Goal: Task Accomplishment & Management: Use online tool/utility

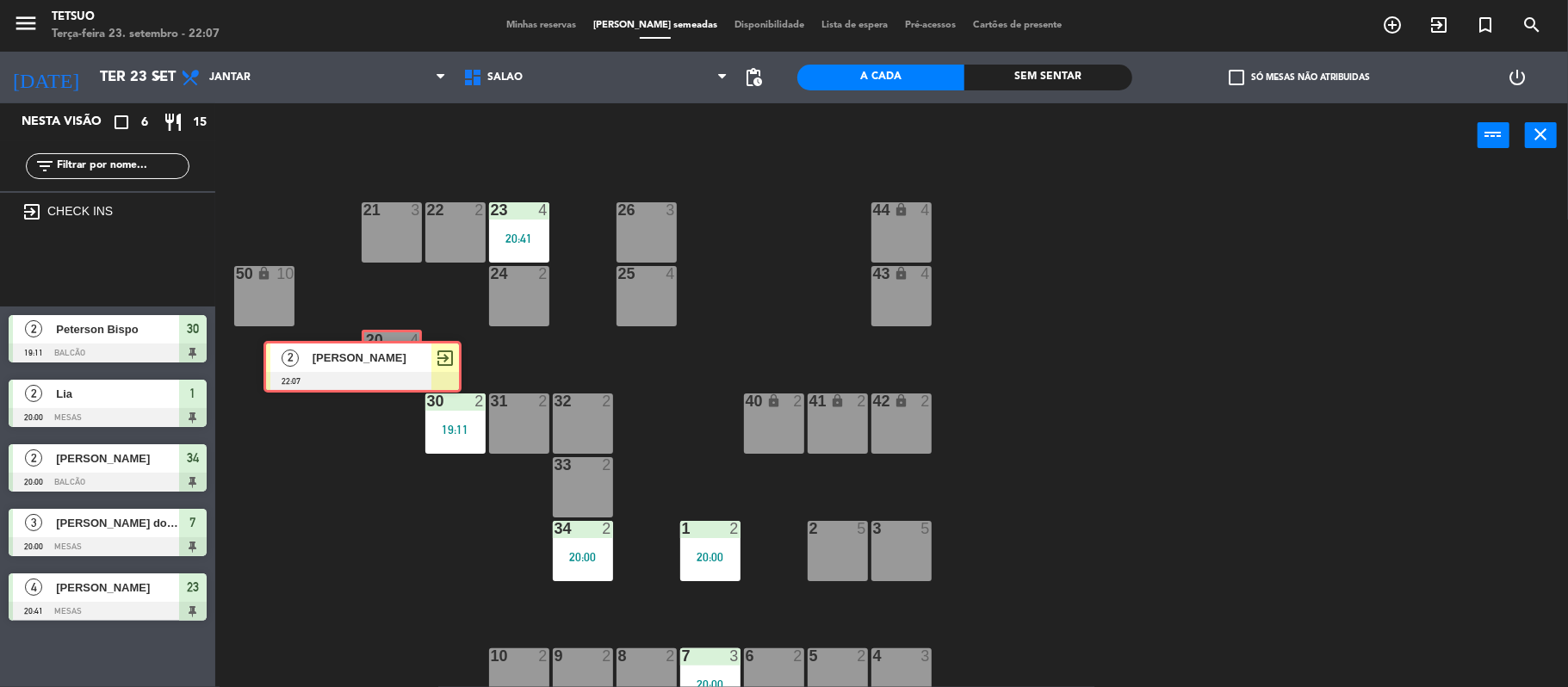
drag, startPoint x: 116, startPoint y: 245, endPoint x: 370, endPoint y: 341, distance: 271.5
click at [370, 341] on div "Nesta visão crop_square 6 restaurant 15 filter_list exit_to_app CHECK INS 2 [PE…" at bounding box center [784, 396] width 1568 height 587
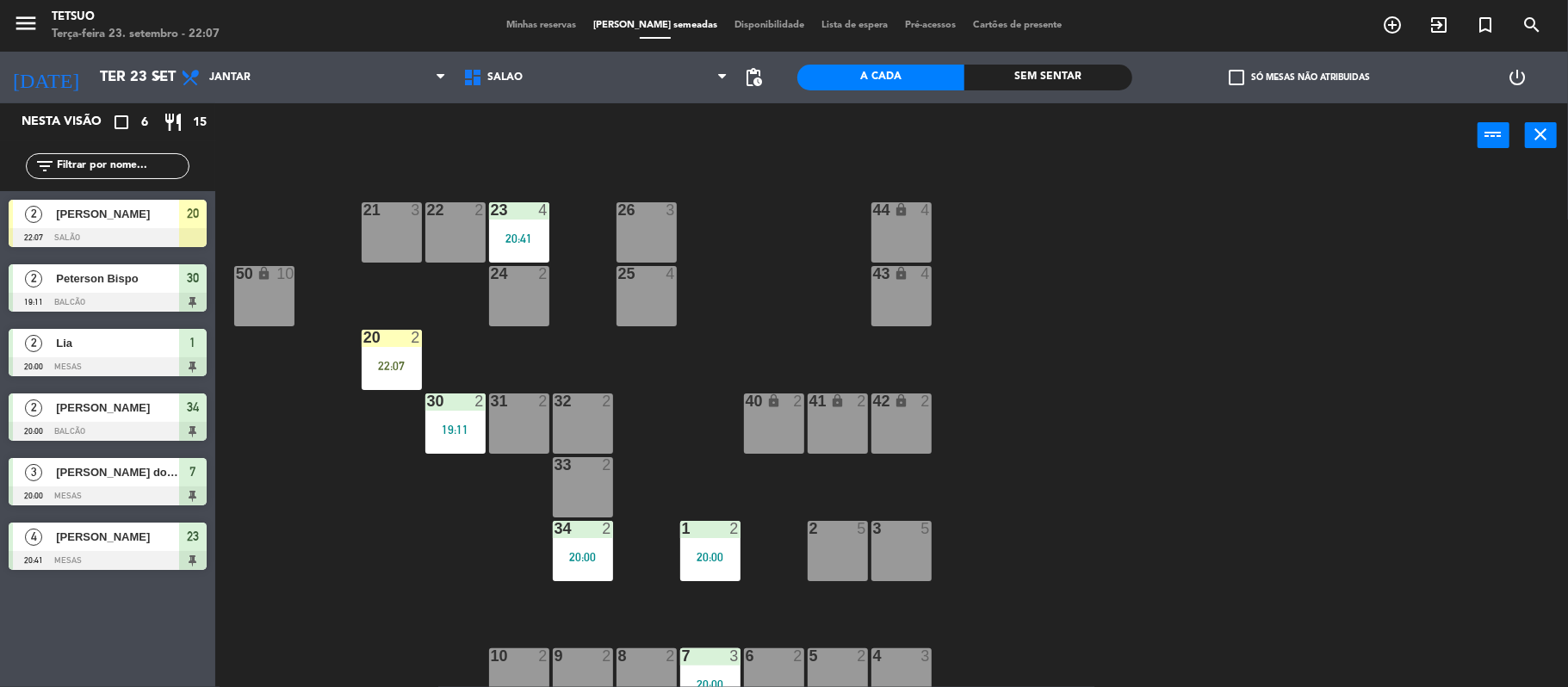
click at [375, 352] on div "20 2 22:07" at bounding box center [392, 360] width 60 height 60
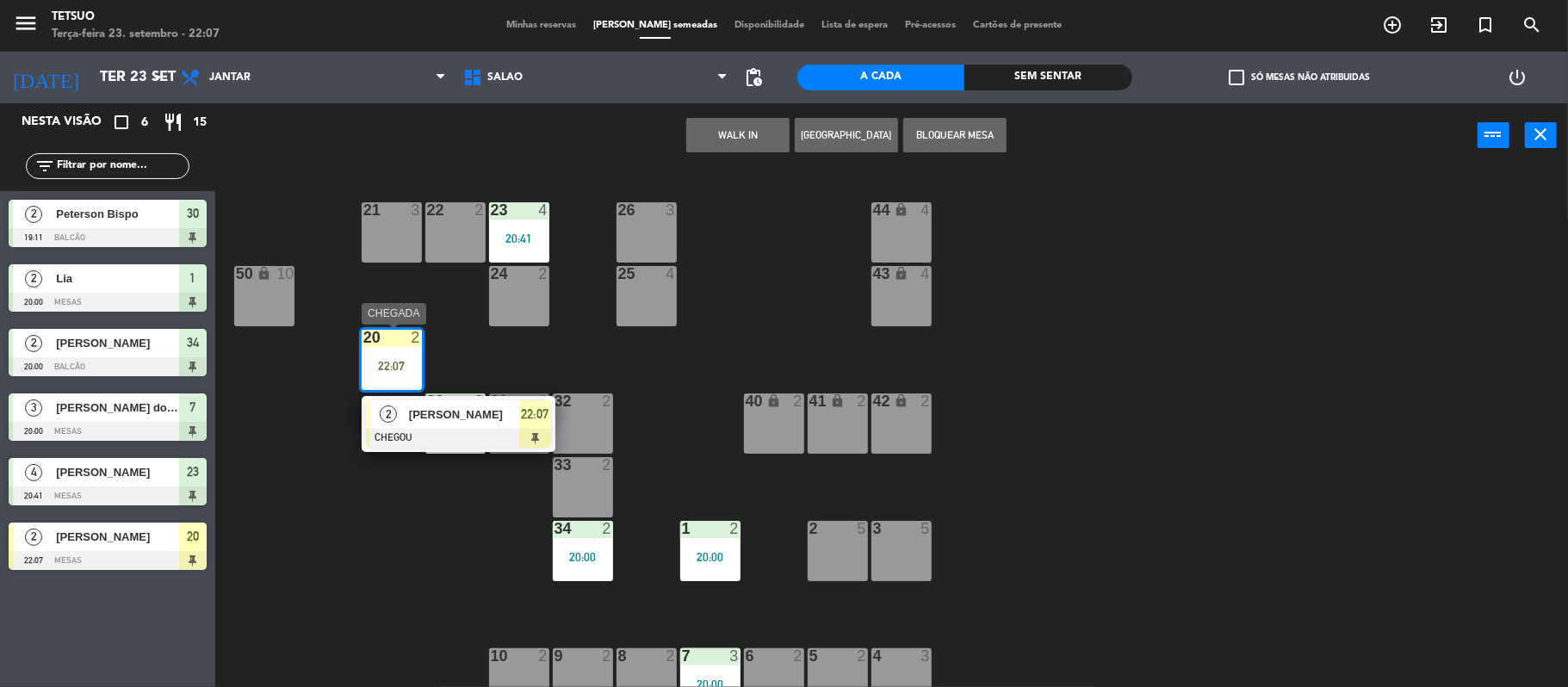
click at [403, 407] on div "2 [PERSON_NAME] CHEGOU 22:07" at bounding box center [458, 424] width 220 height 56
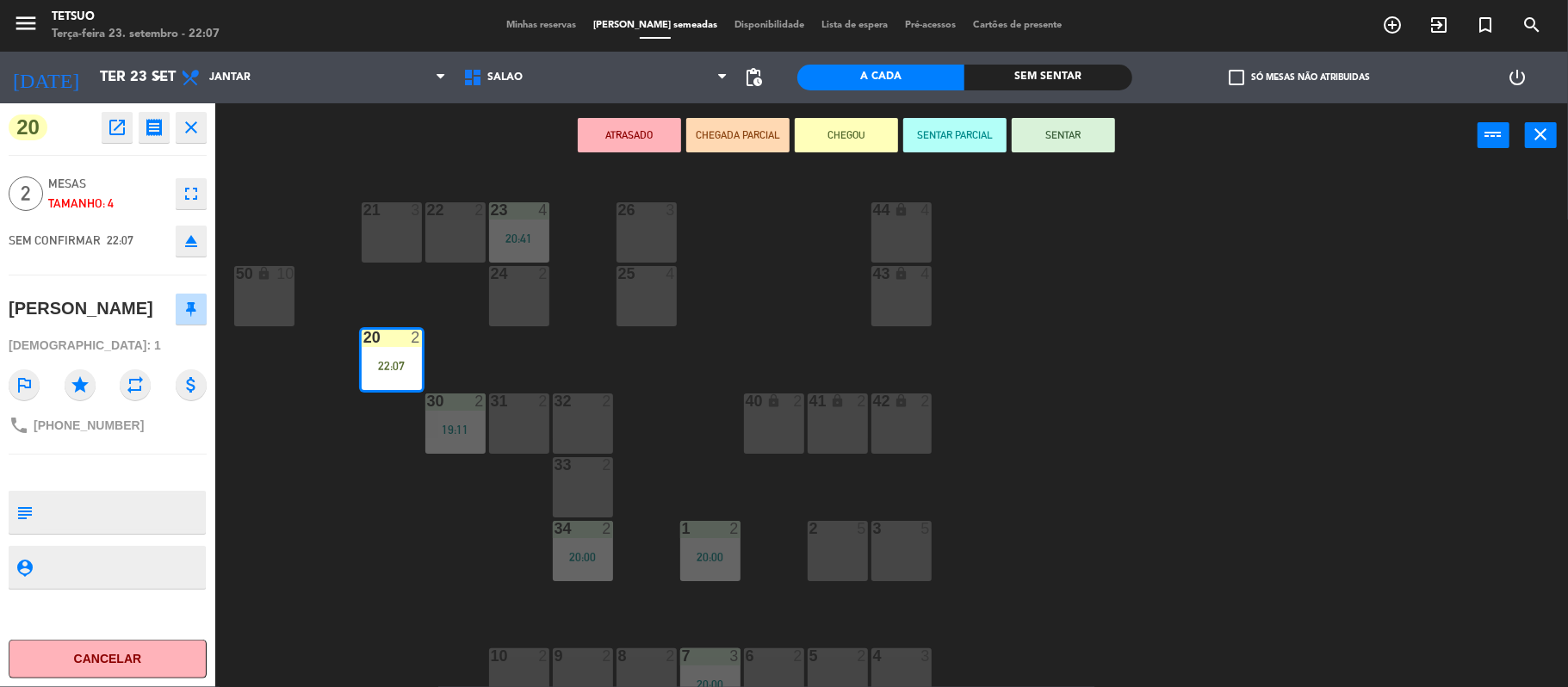
click at [1093, 129] on button "SENTAR" at bounding box center [1063, 135] width 103 height 34
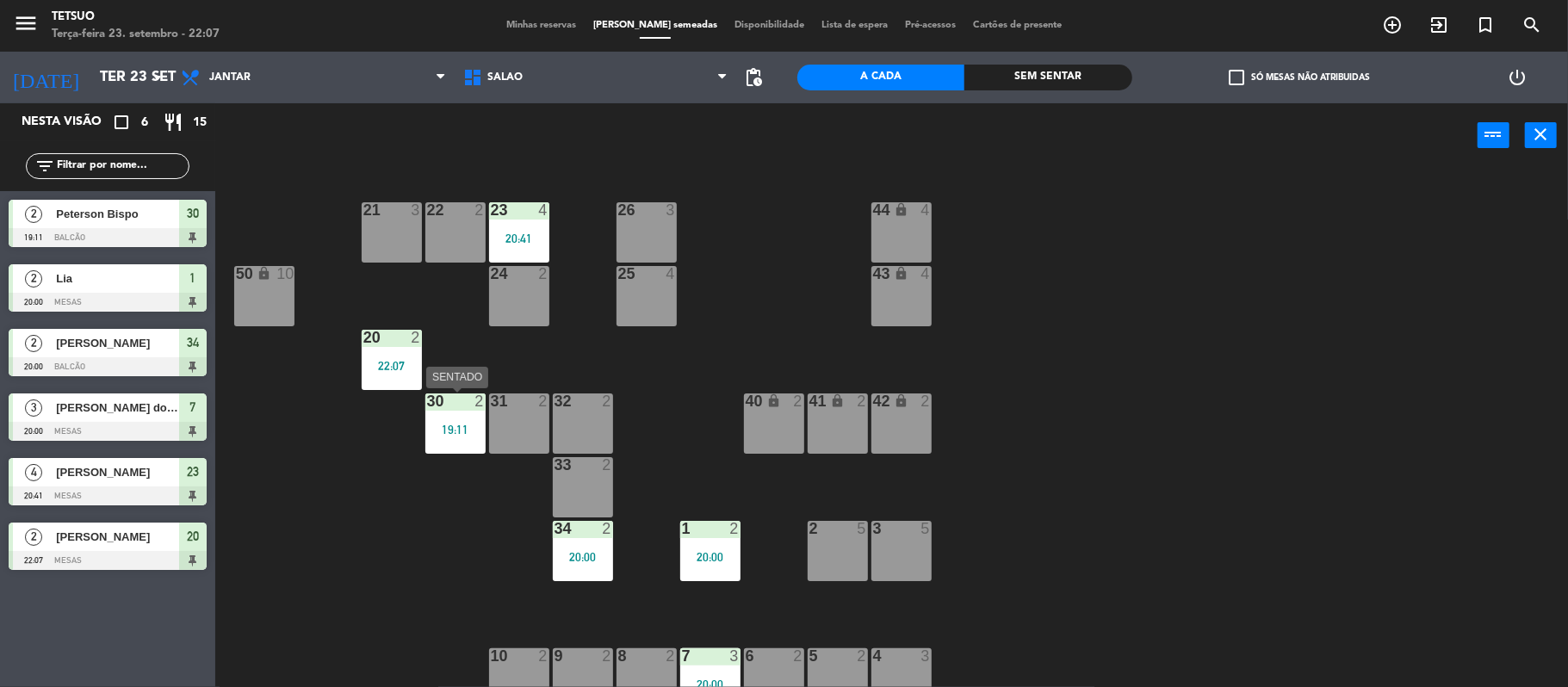
click at [460, 438] on div "30 2 19:11" at bounding box center [456, 424] width 60 height 60
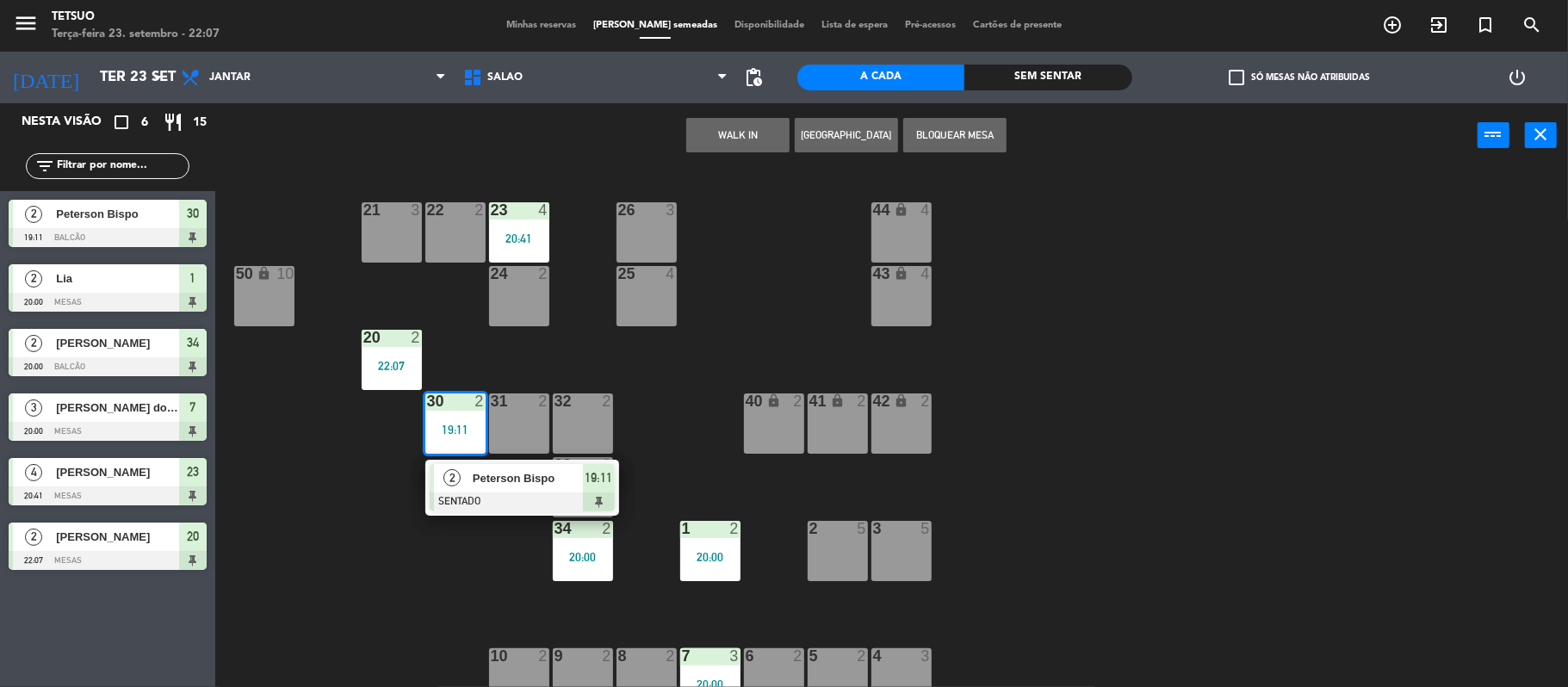
click at [504, 490] on div "Peterson Bispo" at bounding box center [527, 479] width 112 height 28
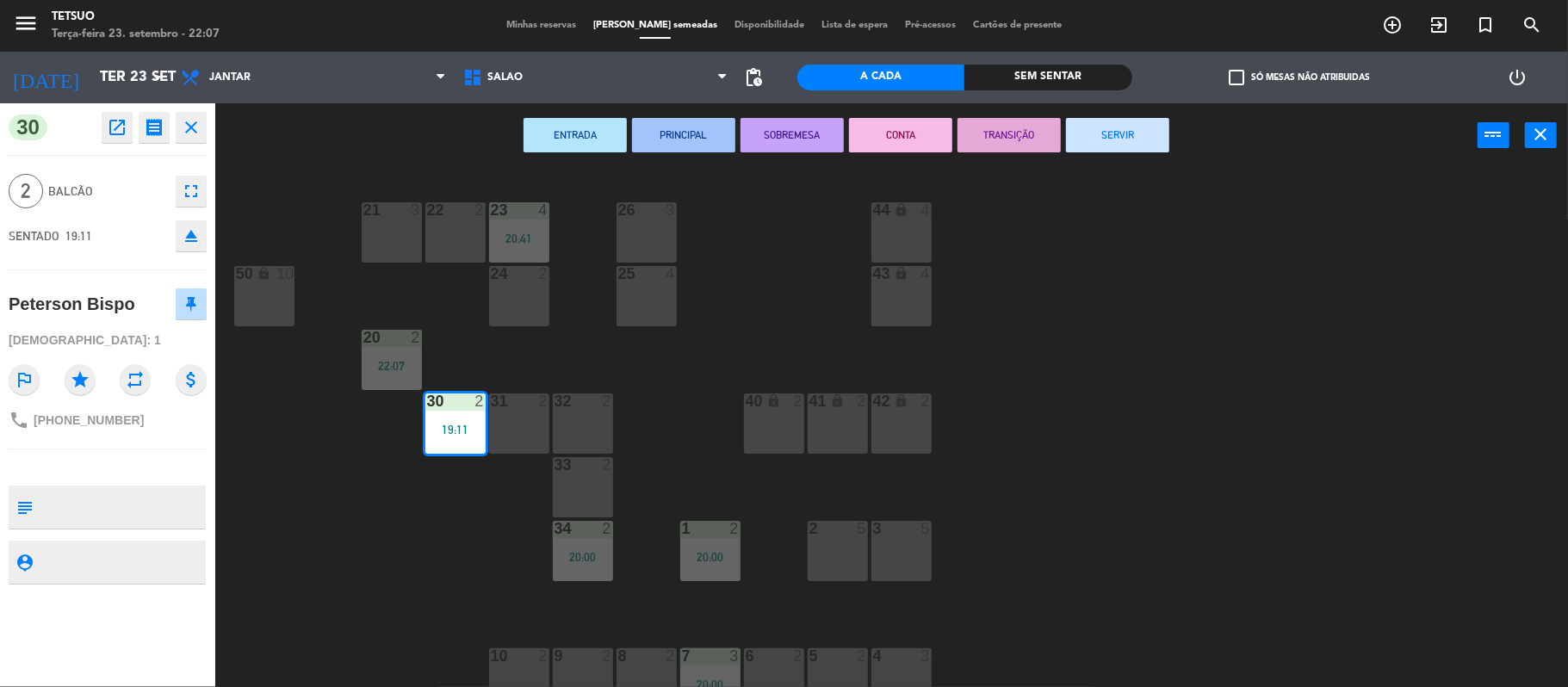
click at [1121, 138] on button "SERVIR" at bounding box center [1117, 135] width 103 height 34
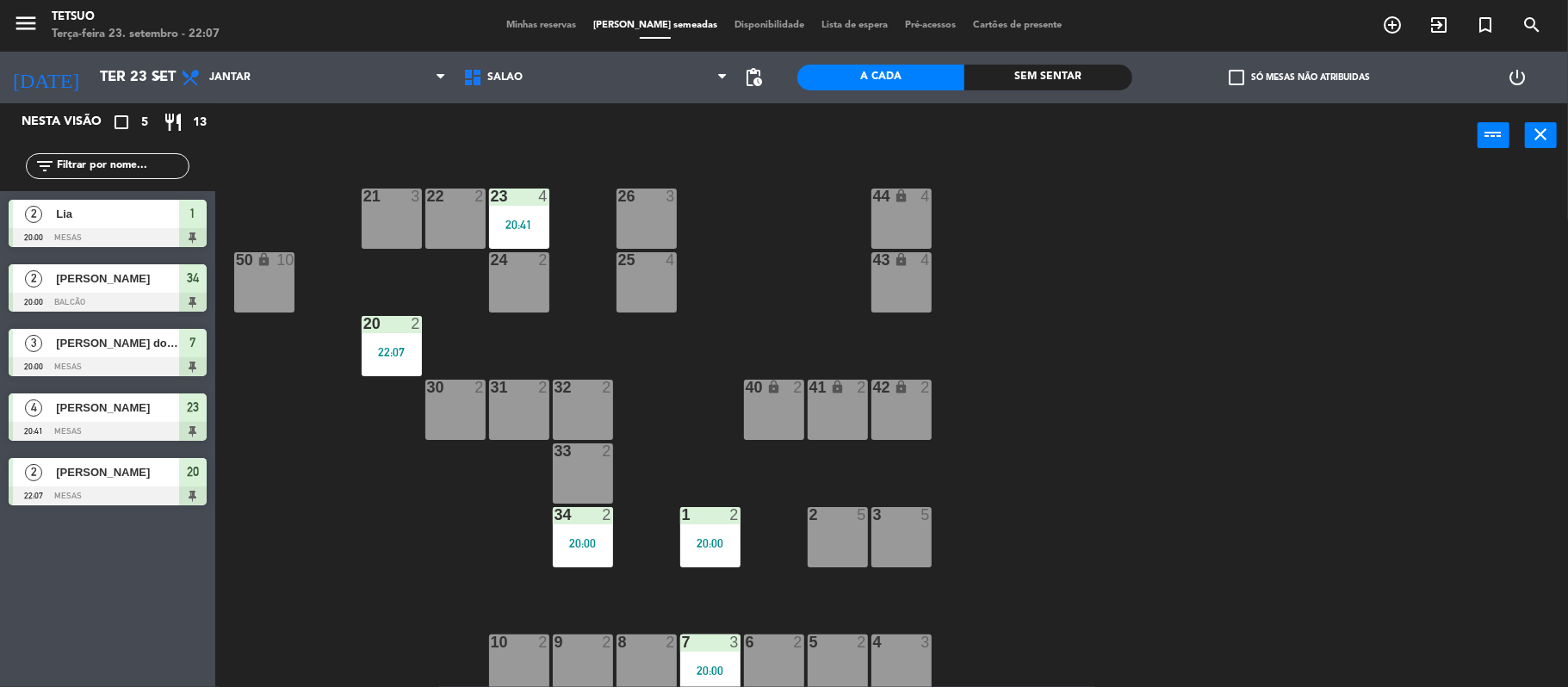
scroll to position [18, 0]
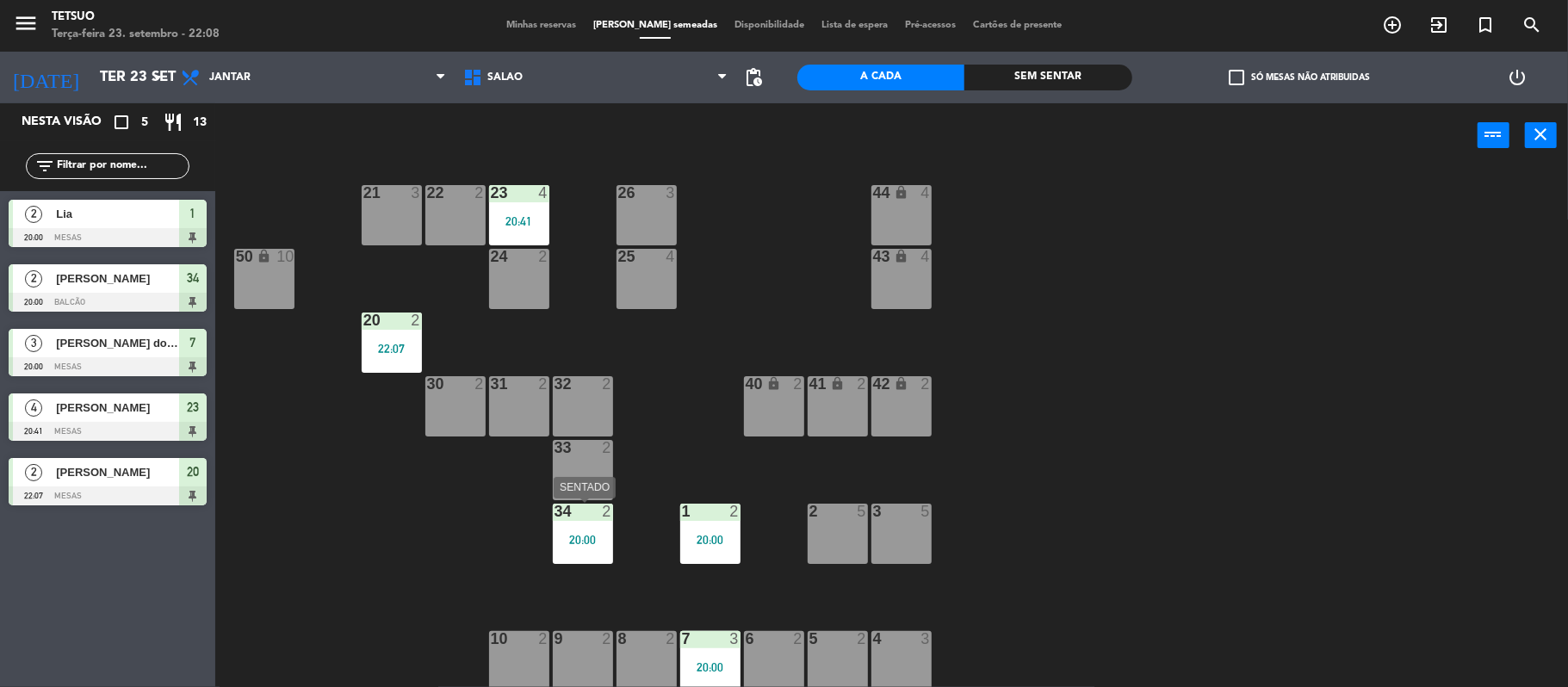
click at [591, 534] on div "20:00" at bounding box center [583, 540] width 60 height 12
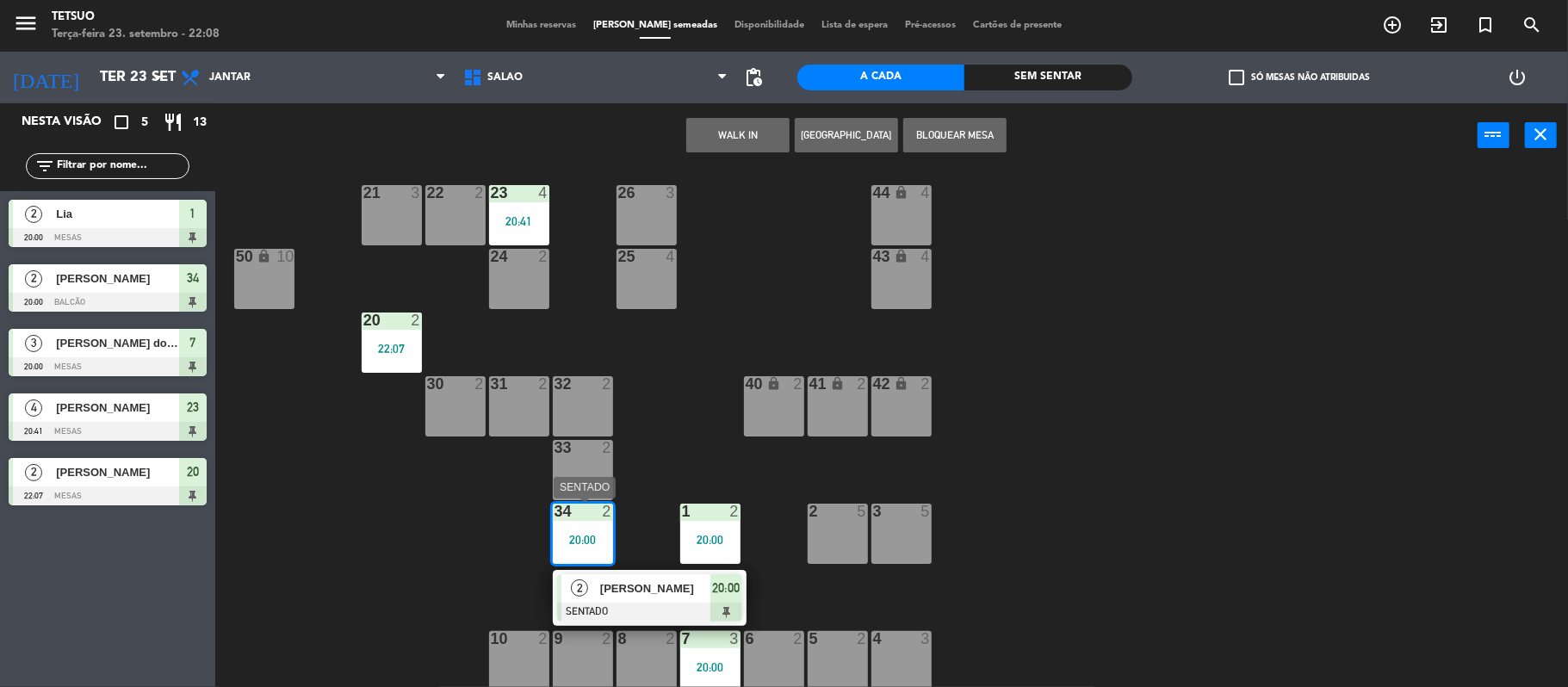
click at [660, 600] on div "[PERSON_NAME]" at bounding box center [654, 589] width 112 height 28
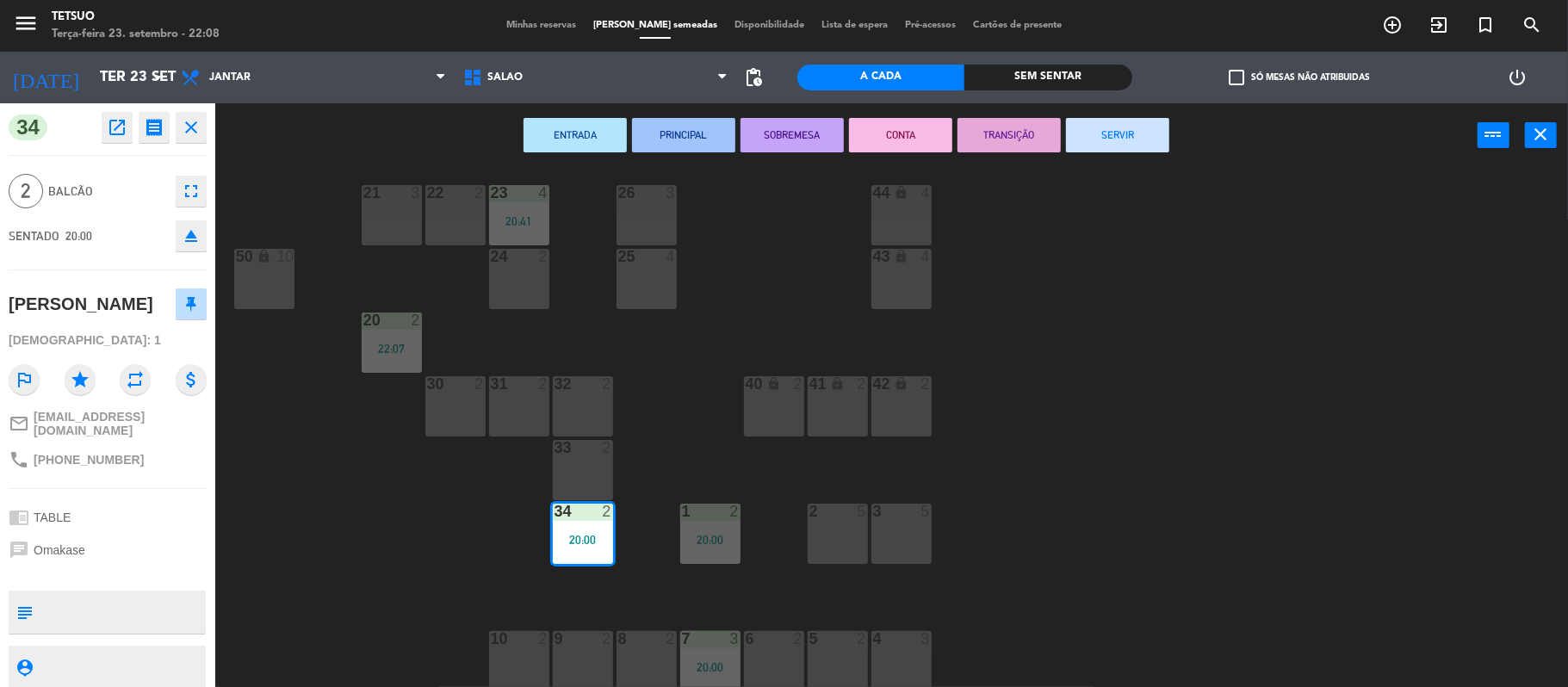
click at [1127, 132] on button "SERVIR" at bounding box center [1117, 135] width 103 height 34
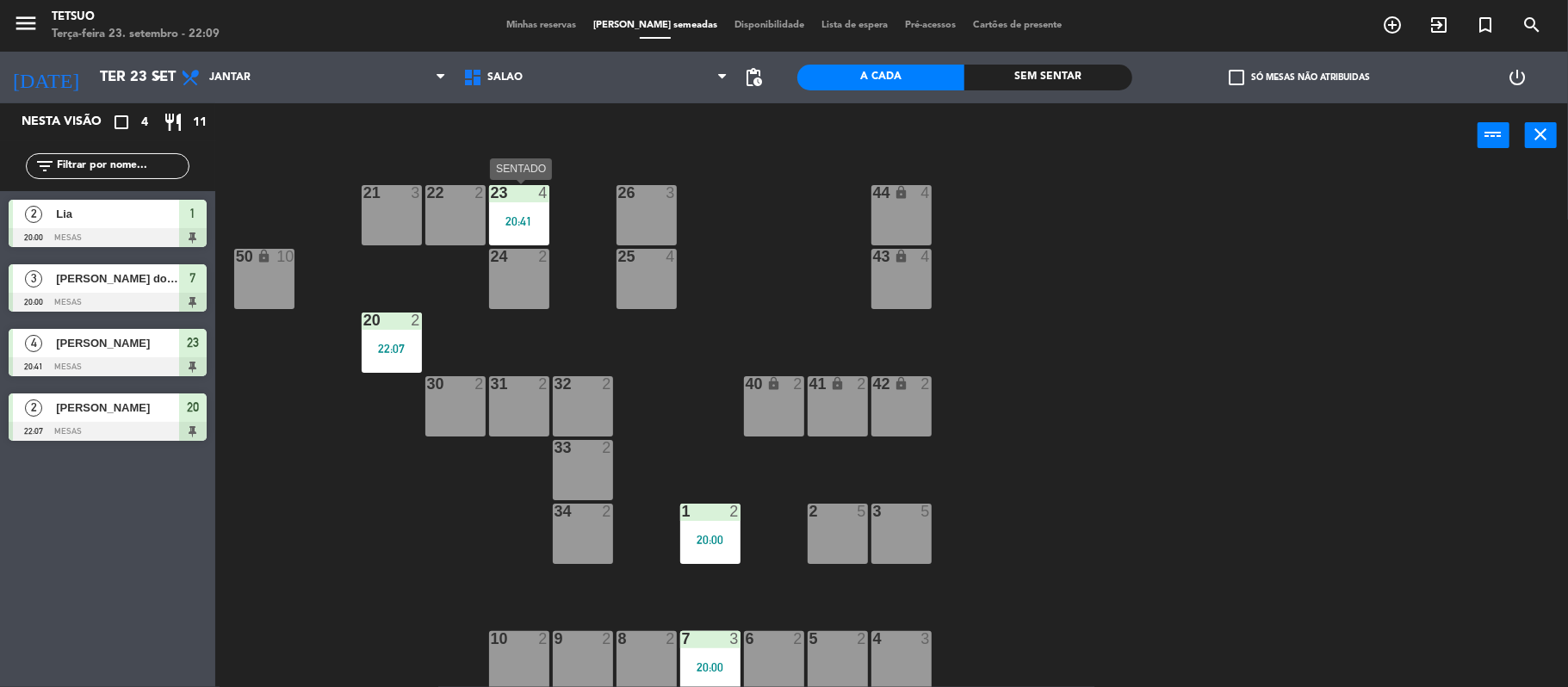
click at [510, 219] on div "20:41" at bounding box center [519, 222] width 60 height 12
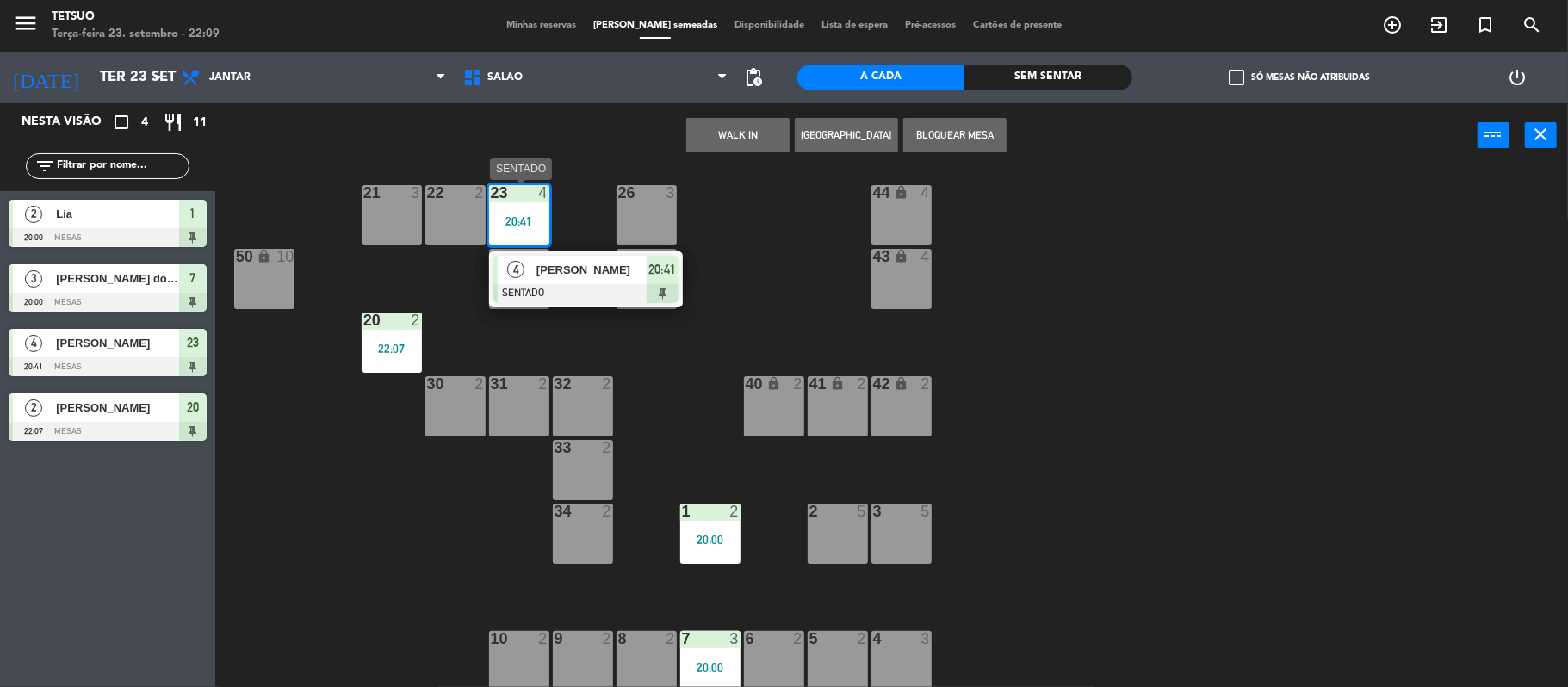
click at [577, 290] on div at bounding box center [586, 293] width 185 height 19
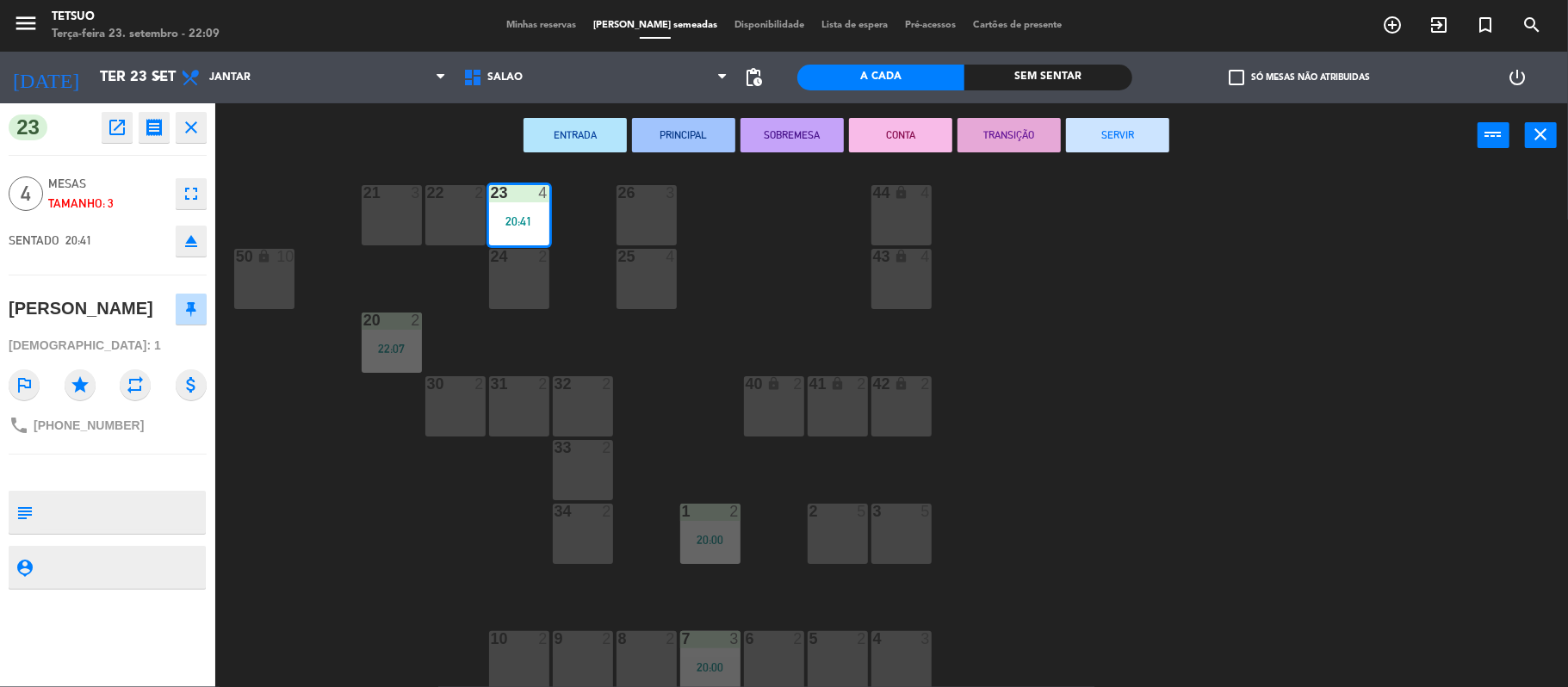
click at [1121, 145] on button "SERVIR" at bounding box center [1117, 135] width 103 height 34
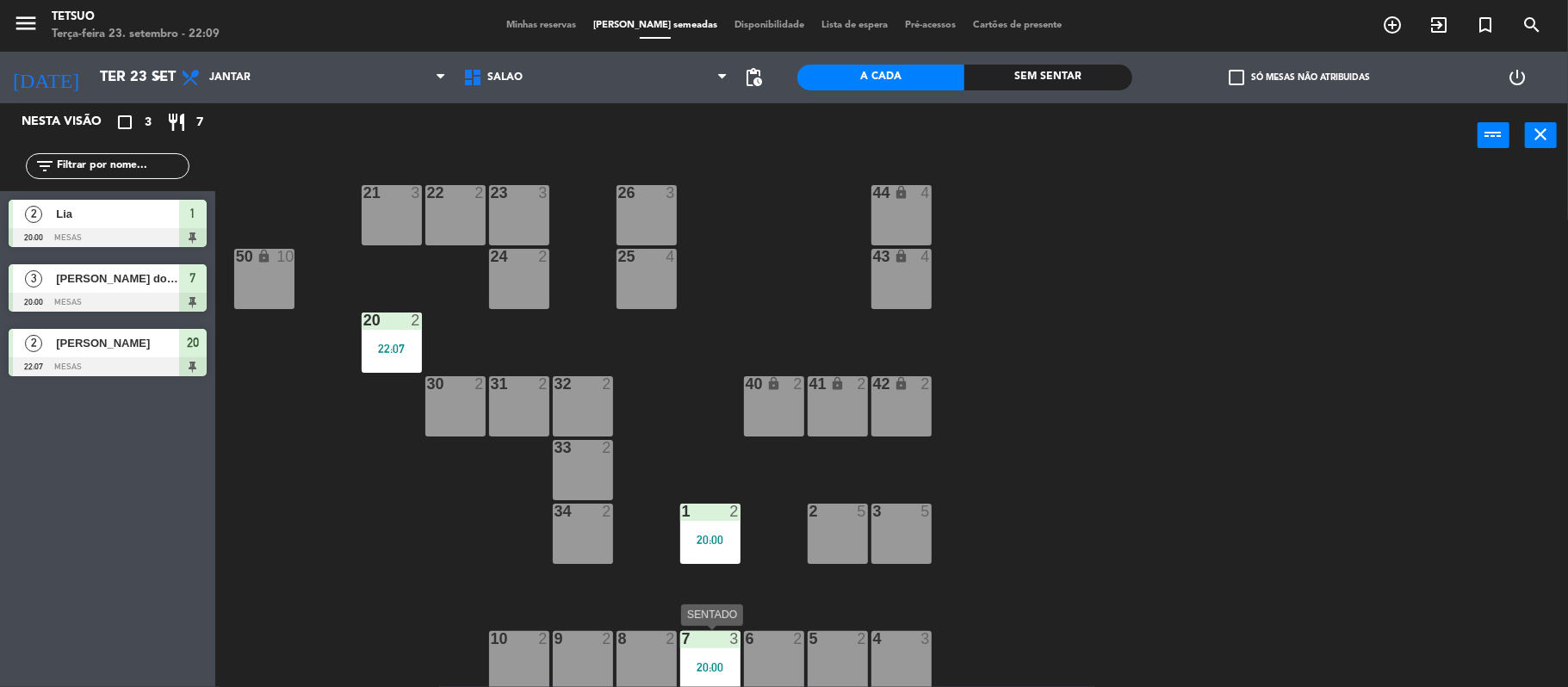
click at [721, 655] on div "7 3 20:00" at bounding box center [711, 661] width 60 height 60
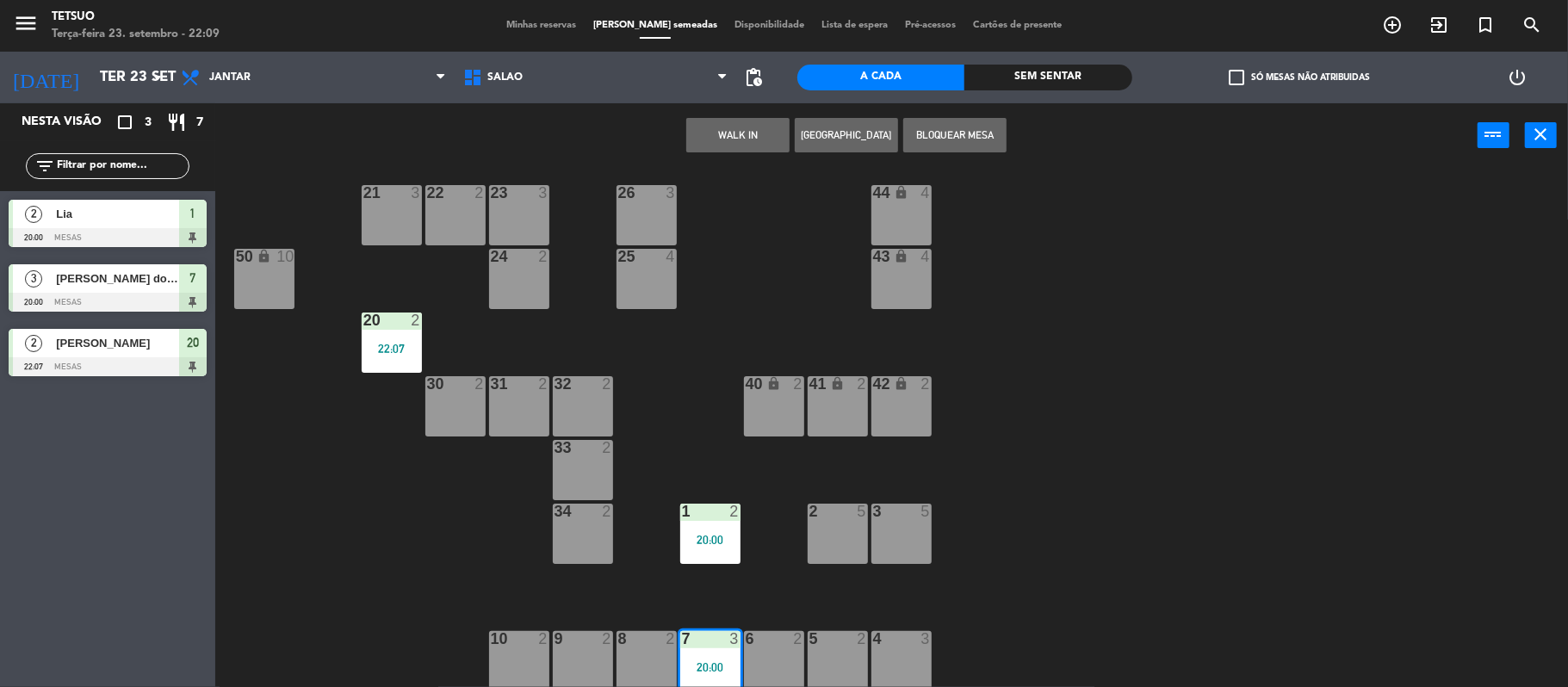
scroll to position [79, 0]
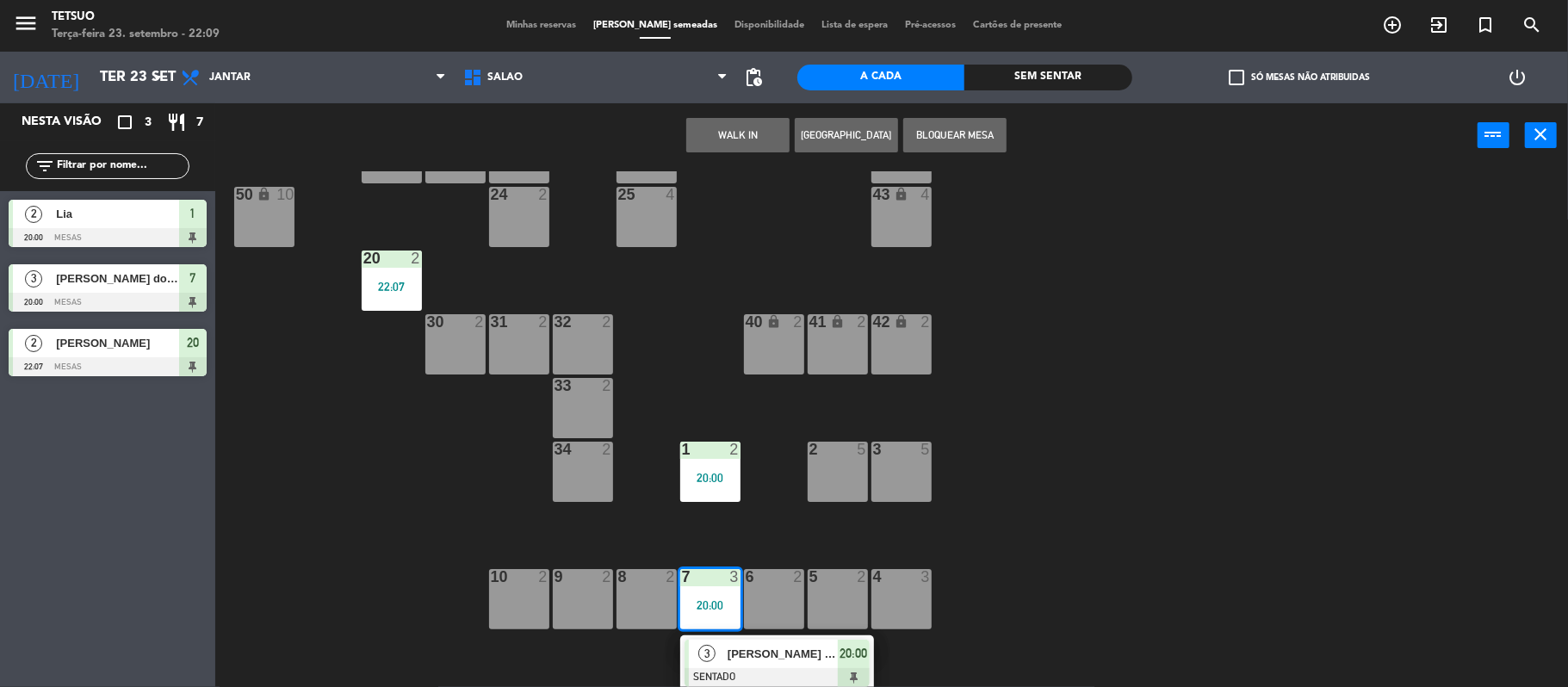
click at [1065, 401] on div "21 3 22 2 23 3 26 3 44 lock 4 24 2 25 4 43 lock 4 50 lock 10 20 2 22:07 40 lock…" at bounding box center [899, 431] width 1338 height 519
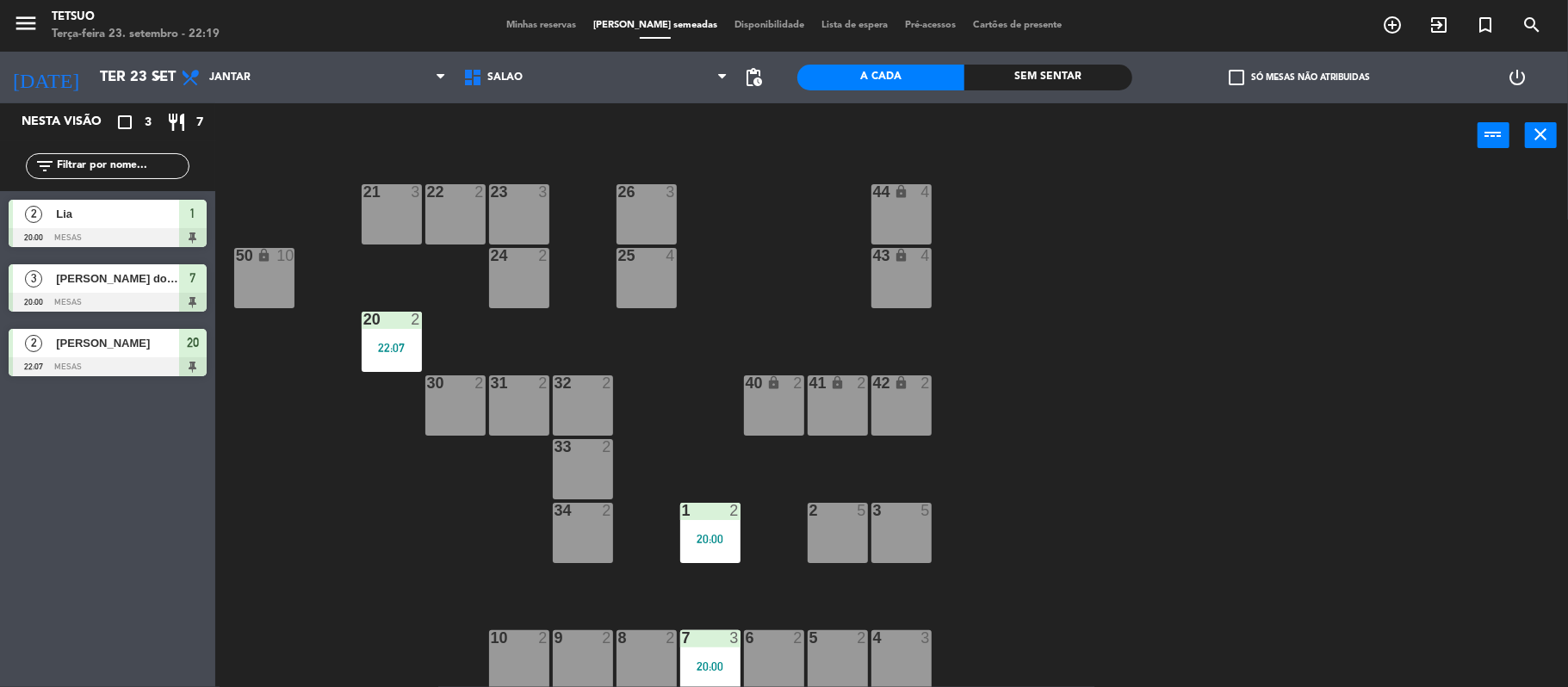
scroll to position [18, 0]
click at [690, 673] on div "20:00" at bounding box center [711, 668] width 60 height 12
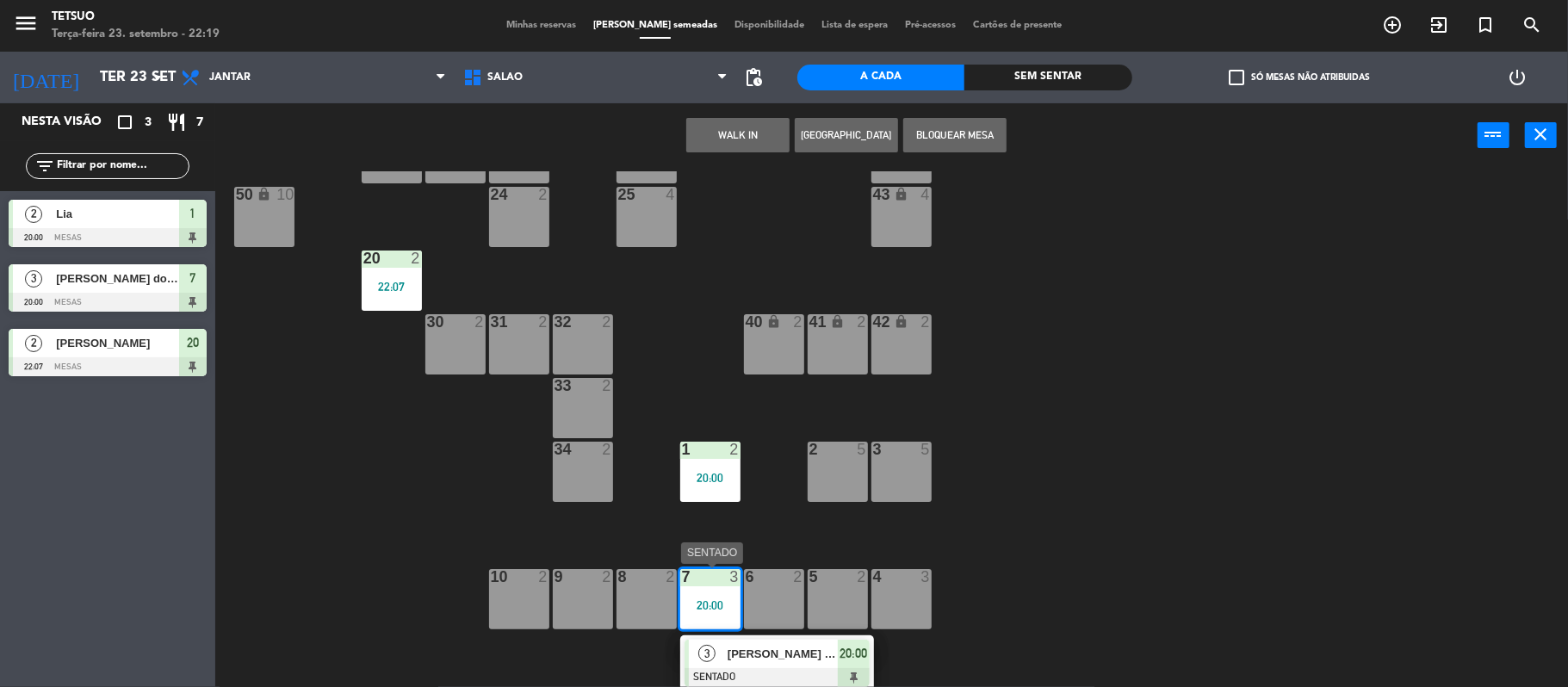
click at [810, 661] on span "[PERSON_NAME] do [PERSON_NAME]" at bounding box center [782, 654] width 110 height 18
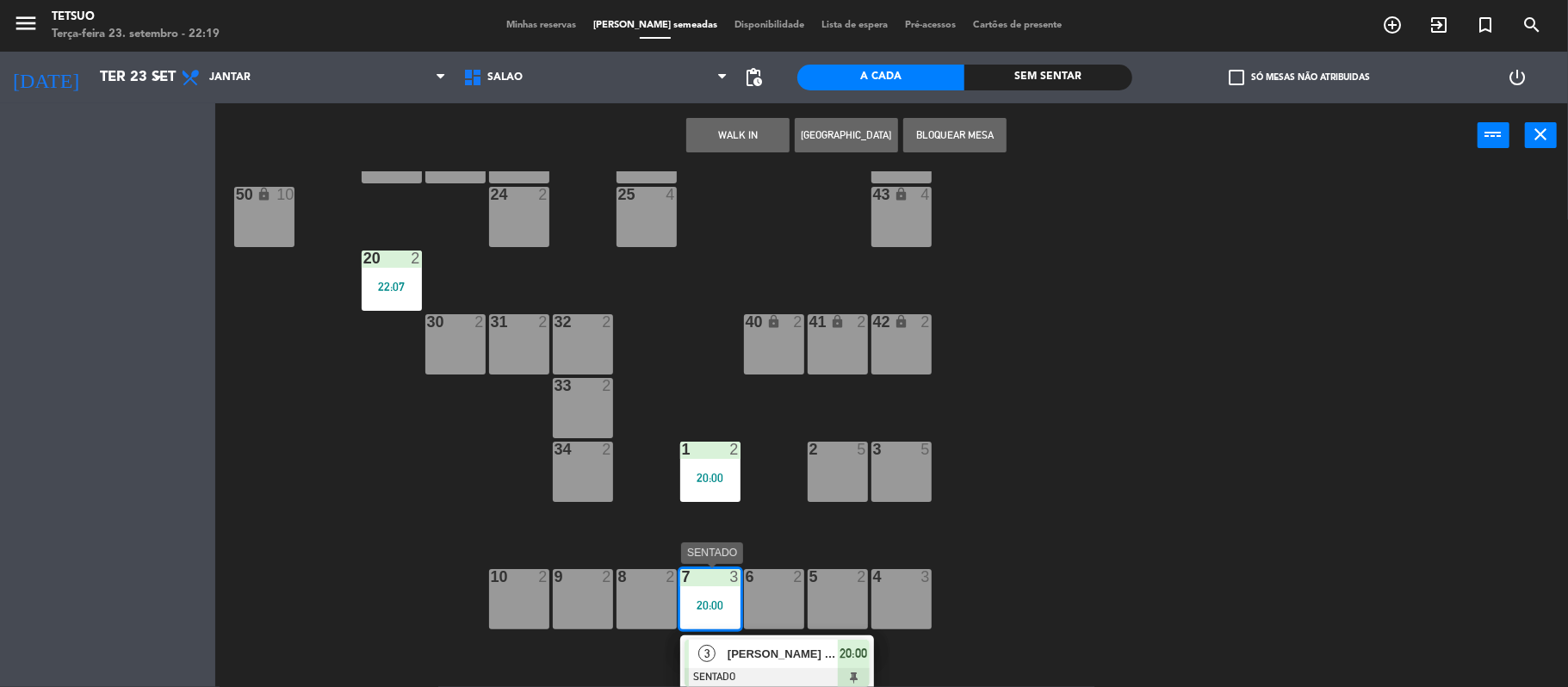
scroll to position [18, 0]
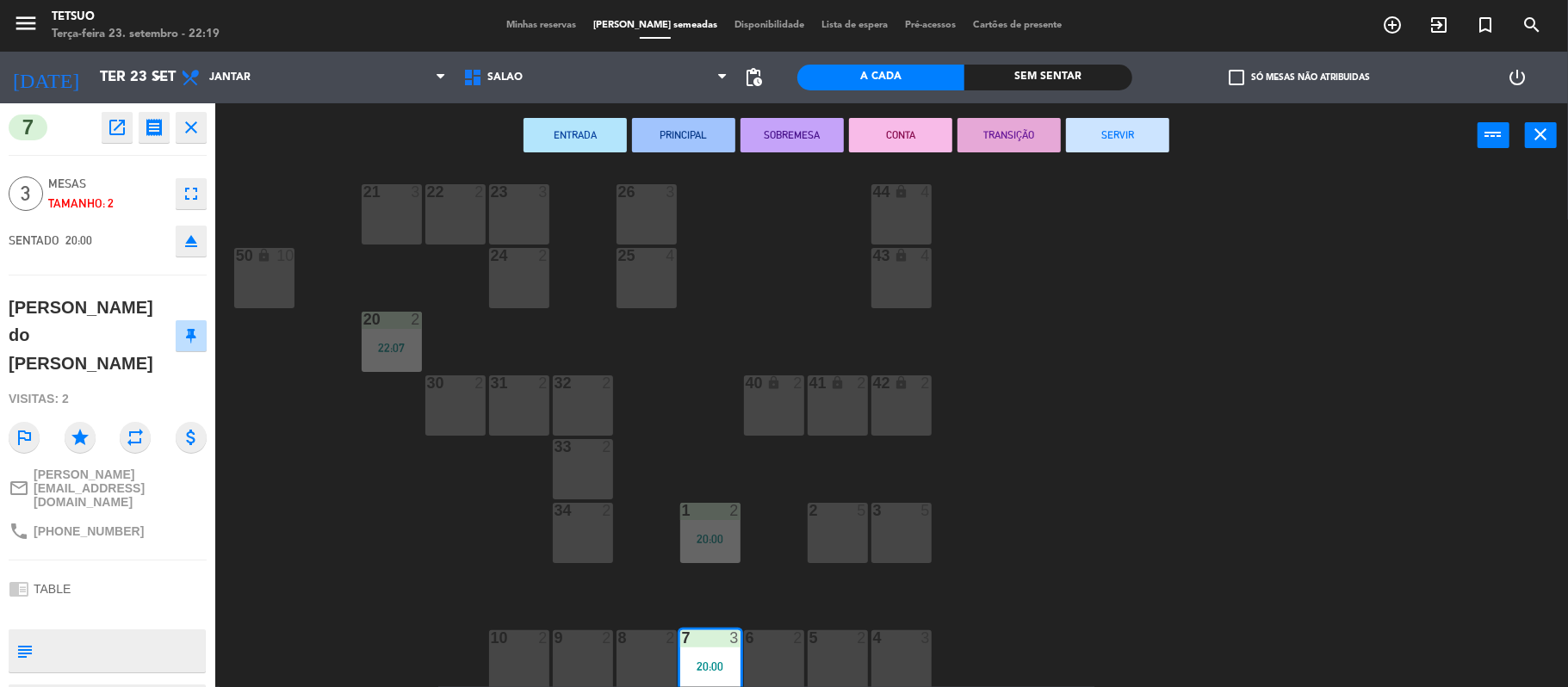
click at [1099, 135] on button "SERVIR" at bounding box center [1117, 135] width 103 height 34
